Goal: Information Seeking & Learning: Learn about a topic

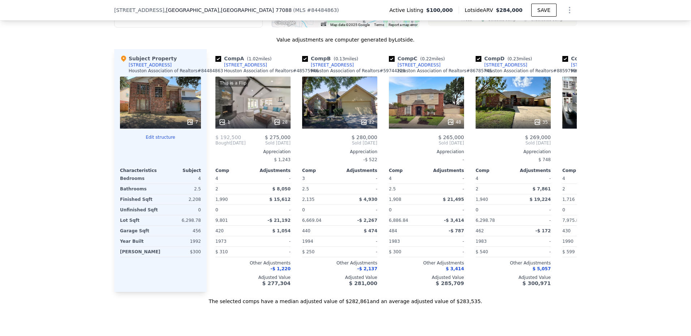
scroll to position [684, 0]
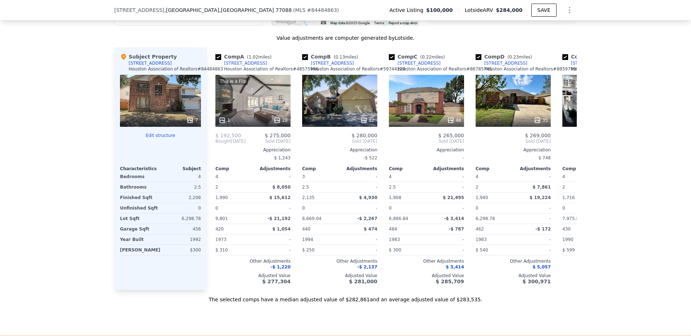
click at [160, 88] on div "7" at bounding box center [160, 101] width 81 height 52
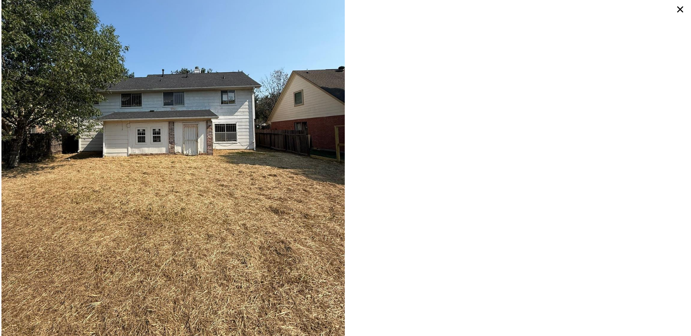
scroll to position [1485, 0]
click at [226, 117] on img at bounding box center [172, 122] width 343 height 458
click at [224, 118] on img at bounding box center [172, 122] width 343 height 458
click at [676, 13] on icon at bounding box center [680, 9] width 13 height 13
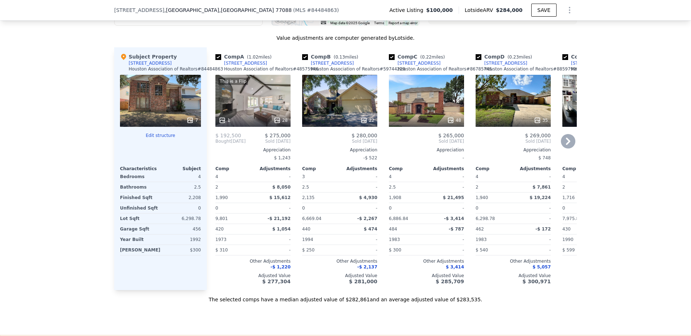
click at [228, 89] on div "This is a Flip 1 28" at bounding box center [252, 101] width 75 height 52
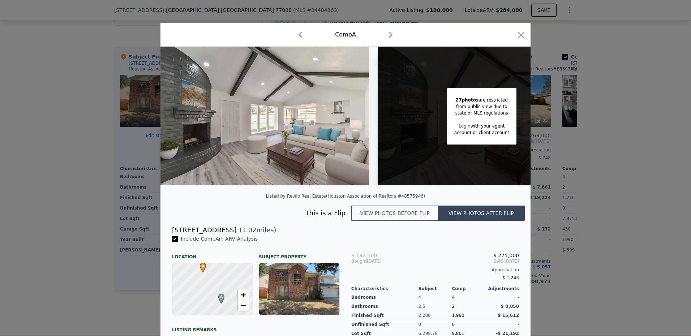
click at [390, 39] on icon "button" at bounding box center [391, 35] width 12 height 12
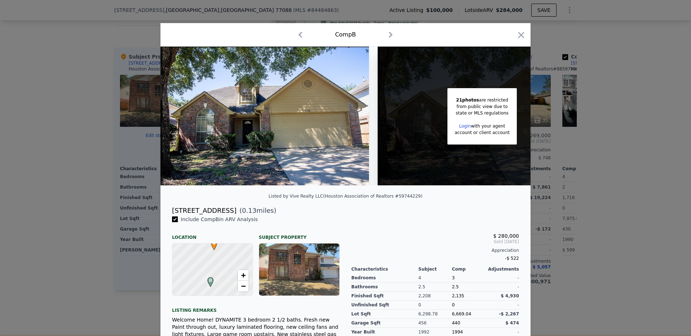
click at [386, 41] on div "Comp B" at bounding box center [346, 34] width 370 height 23
click at [385, 36] on icon "button" at bounding box center [391, 35] width 12 height 12
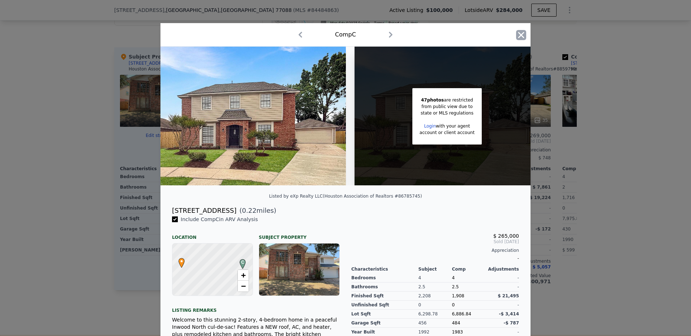
click at [522, 36] on icon "button" at bounding box center [521, 35] width 10 height 10
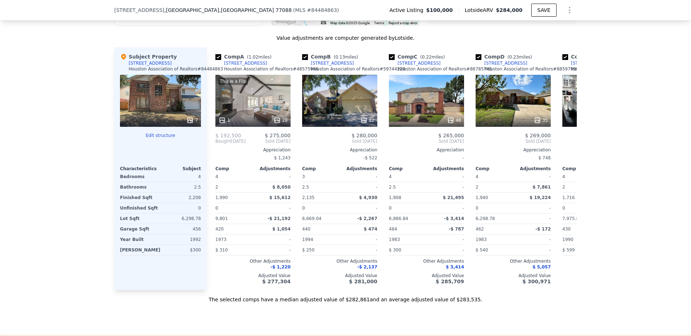
scroll to position [720, 0]
